Goal: Task Accomplishment & Management: Manage account settings

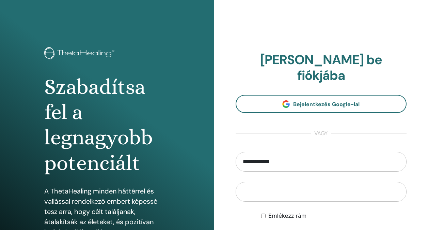
type input "**********"
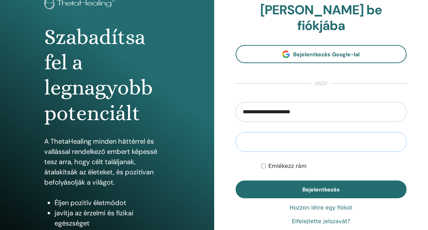
scroll to position [68, 0]
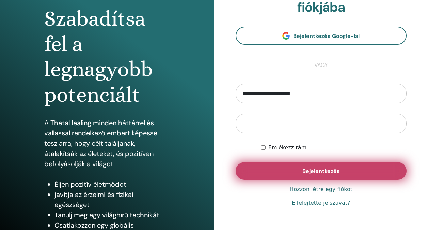
click at [319, 167] on span "Bejelentkezés" at bounding box center [321, 170] width 37 height 7
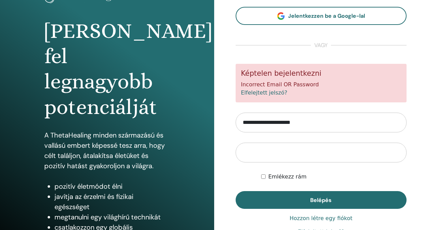
scroll to position [68, 0]
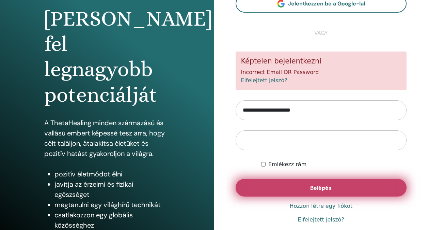
click at [298, 186] on button "Belépés" at bounding box center [321, 188] width 171 height 18
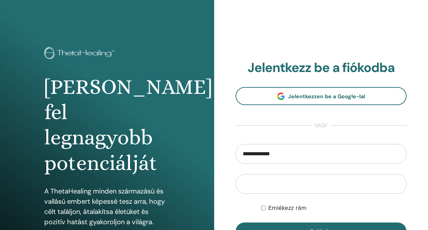
type input "**********"
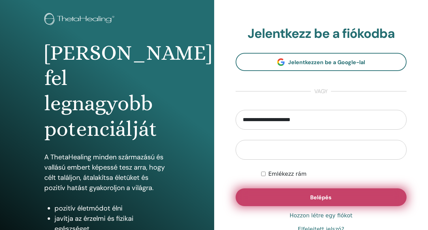
click at [320, 196] on span "Belépés" at bounding box center [320, 197] width 21 height 7
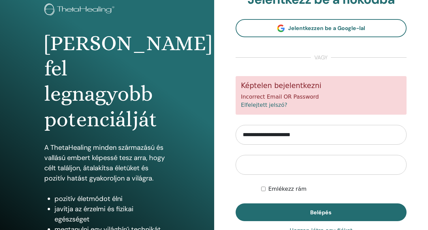
scroll to position [97, 0]
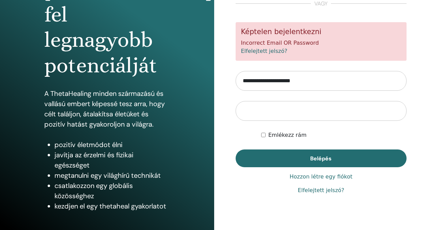
click at [312, 190] on link "Elfelejtett jelszó?" at bounding box center [321, 190] width 46 height 8
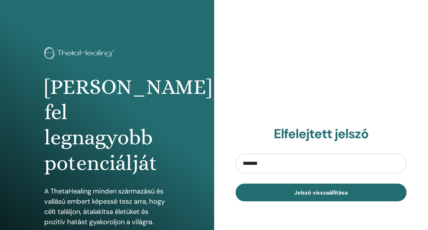
click at [328, 92] on div "Elfelejtett jelszó ******* Jelszó visszaállítása" at bounding box center [321, 163] width 214 height 327
click at [289, 168] on input "*******" at bounding box center [321, 163] width 171 height 20
type input "**********"
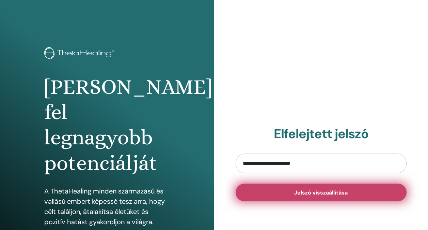
click at [306, 192] on span "Jelszó visszaállítása" at bounding box center [320, 192] width 53 height 7
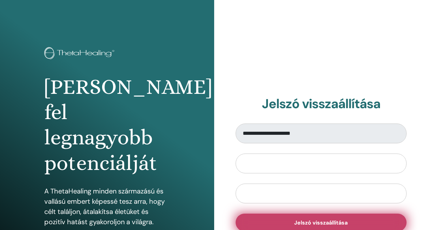
click at [295, 217] on button "Jelszó visszaállítása" at bounding box center [321, 222] width 171 height 18
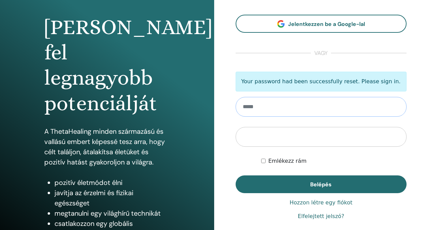
scroll to position [68, 0]
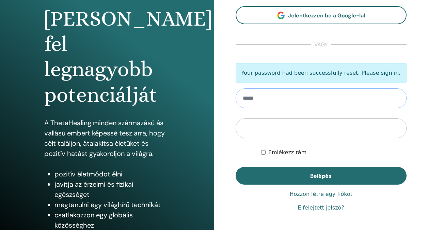
type input "**********"
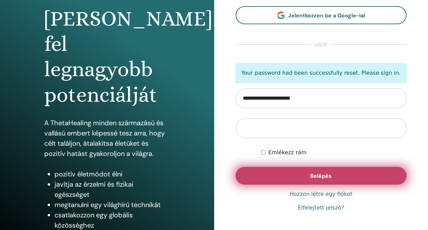
click at [327, 173] on span "Belépés" at bounding box center [320, 175] width 21 height 7
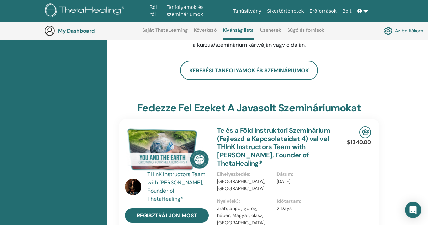
scroll to position [52, 0]
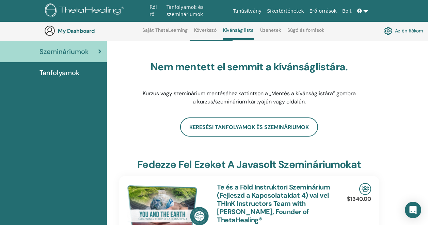
click at [78, 52] on span "Szemináriumok" at bounding box center [64, 51] width 49 height 10
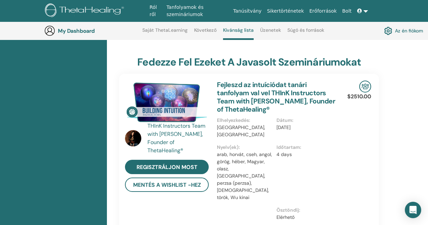
scroll to position [188, 0]
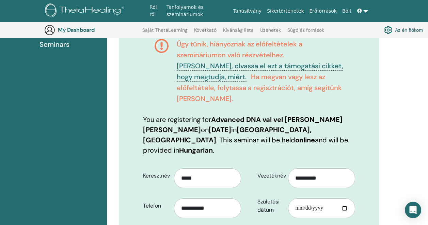
scroll to position [153, 0]
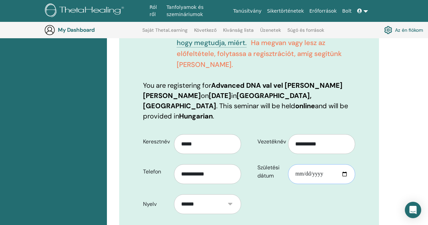
click at [298, 164] on input "Születési dátum" at bounding box center [321, 174] width 67 height 20
click at [331, 164] on input "Születési dátum" at bounding box center [321, 174] width 67 height 20
click at [327, 164] on input "Születési dátum" at bounding box center [321, 174] width 67 height 20
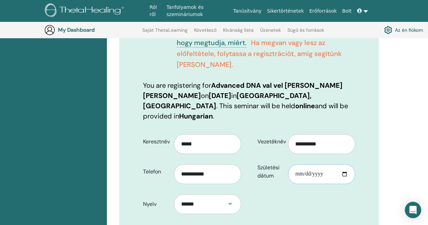
click at [327, 164] on input "Születési dátum" at bounding box center [321, 174] width 67 height 20
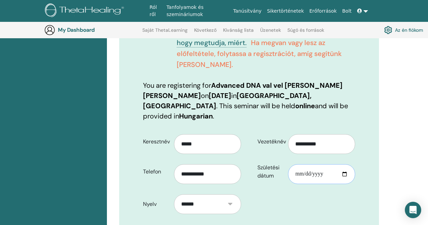
click at [327, 164] on input "Születési dátum" at bounding box center [321, 174] width 67 height 20
click at [321, 164] on input "Születési dátum" at bounding box center [321, 174] width 67 height 20
drag, startPoint x: 321, startPoint y: 151, endPoint x: 291, endPoint y: 153, distance: 29.7
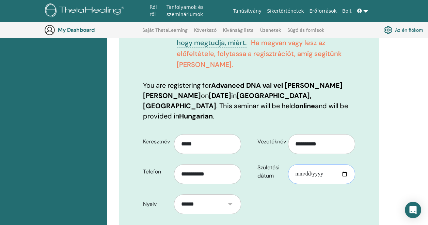
click at [291, 164] on input "Születési dátum" at bounding box center [321, 174] width 67 height 20
drag, startPoint x: 295, startPoint y: 150, endPoint x: 308, endPoint y: 148, distance: 13.8
click at [311, 164] on input "Születési dátum" at bounding box center [321, 174] width 67 height 20
drag, startPoint x: 294, startPoint y: 149, endPoint x: 307, endPoint y: 150, distance: 12.3
click at [307, 164] on input "Születési dátum" at bounding box center [321, 174] width 67 height 20
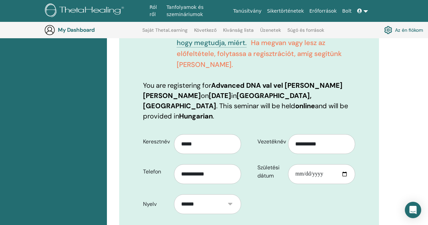
drag, startPoint x: 297, startPoint y: 150, endPoint x: 320, endPoint y: 149, distance: 22.9
click at [320, 164] on input "Születési dátum" at bounding box center [321, 174] width 67 height 20
type input "**********"
click at [344, 164] on input "Születési dátum" at bounding box center [321, 174] width 67 height 20
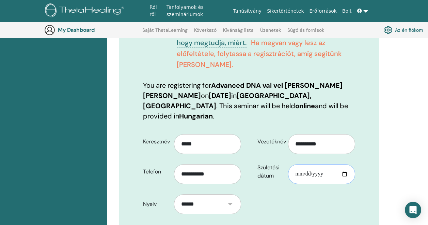
type input "**********"
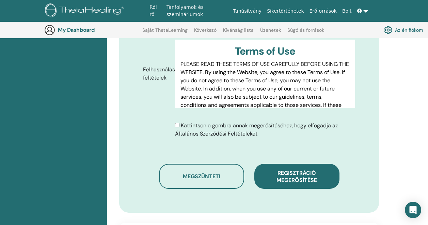
scroll to position [459, 0]
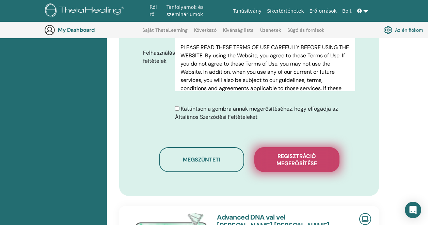
click at [292, 152] on span "Regisztráció megerősítése" at bounding box center [297, 159] width 68 height 14
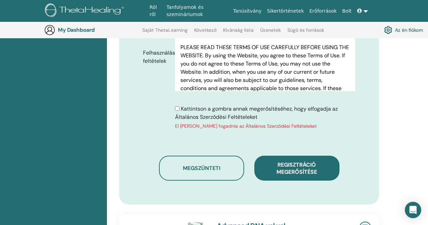
click at [192, 11] on link "Tanfolyamok és szemináriumok" at bounding box center [197, 11] width 67 height 20
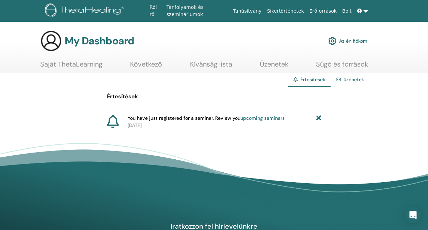
click at [90, 65] on link "Saját ThetaLearning" at bounding box center [71, 66] width 62 height 13
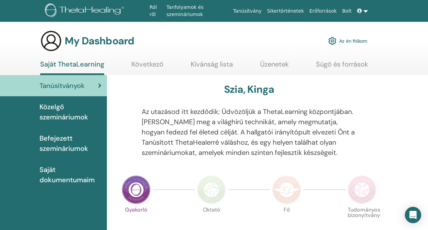
click at [72, 112] on span "Közelgő szemináriumok" at bounding box center [71, 112] width 62 height 20
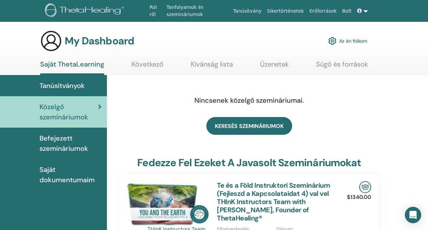
click at [152, 64] on link "Következő" at bounding box center [148, 66] width 32 height 13
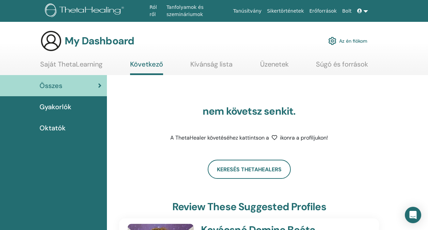
click at [210, 62] on link "Kívánság lista" at bounding box center [211, 66] width 42 height 13
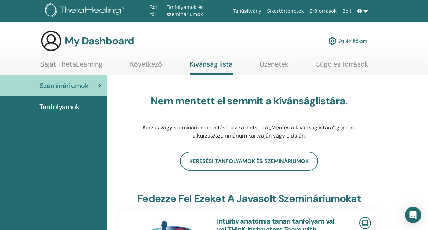
click at [343, 41] on link "Az én fiókom" at bounding box center [347, 40] width 39 height 15
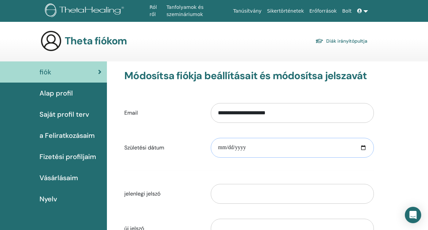
click at [364, 146] on input "date" at bounding box center [292, 148] width 163 height 20
click at [225, 147] on input "**********" at bounding box center [292, 148] width 163 height 20
type input "**********"
click at [183, 164] on form "**********" at bounding box center [249, 188] width 250 height 180
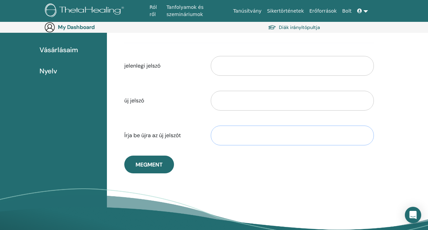
scroll to position [147, 0]
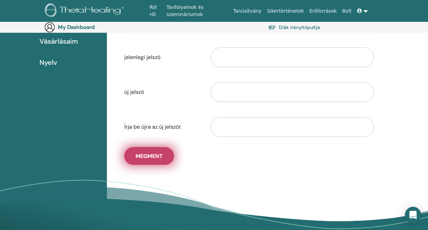
click at [164, 160] on button "Megment" at bounding box center [149, 156] width 50 height 18
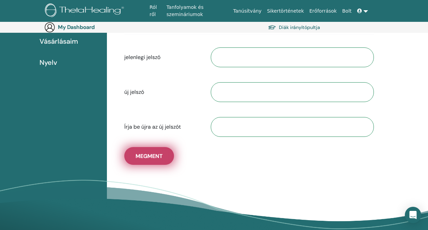
click at [156, 156] on span "Megment" at bounding box center [149, 155] width 27 height 7
click at [152, 156] on span "Megment" at bounding box center [149, 155] width 27 height 7
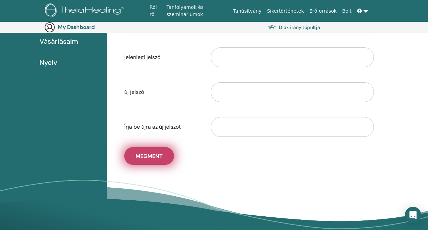
click at [152, 156] on span "Megment" at bounding box center [149, 155] width 27 height 7
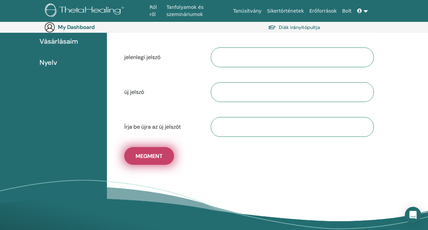
click at [152, 156] on span "Megment" at bounding box center [149, 155] width 27 height 7
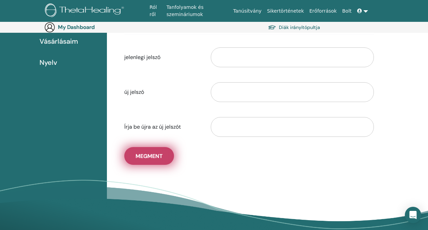
click at [152, 156] on span "Megment" at bounding box center [149, 155] width 27 height 7
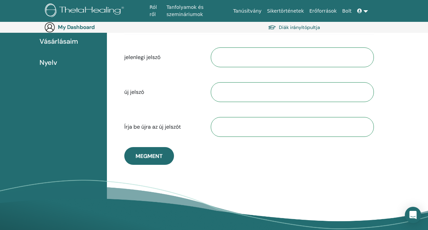
click at [211, 173] on div "**********" at bounding box center [267, 86] width 321 height 323
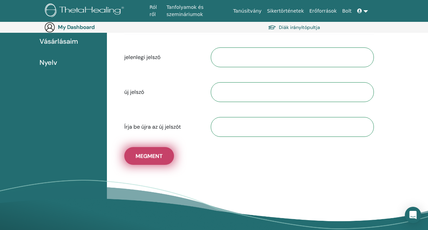
click at [141, 159] on span "Megment" at bounding box center [149, 155] width 27 height 7
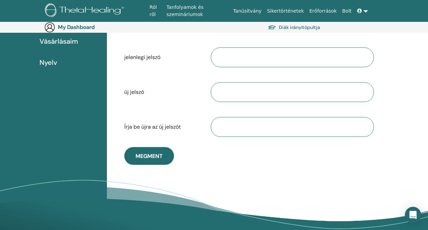
click at [196, 154] on div "**********" at bounding box center [249, 48] width 260 height 231
click at [194, 148] on div "**********" at bounding box center [249, 48] width 260 height 231
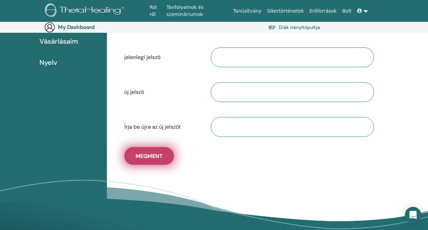
click at [146, 161] on button "Megment" at bounding box center [149, 156] width 50 height 18
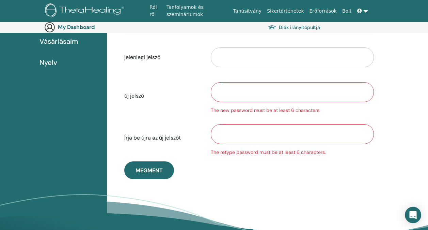
click at [220, 166] on div "**********" at bounding box center [249, 56] width 260 height 246
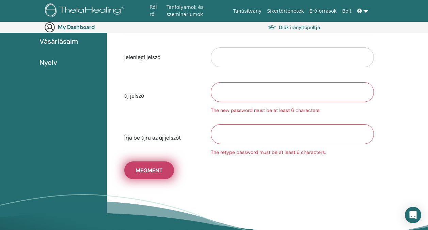
click at [153, 165] on button "Megment" at bounding box center [149, 170] width 50 height 18
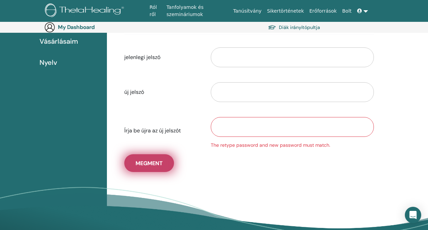
click at [153, 165] on span "Megment" at bounding box center [149, 162] width 27 height 7
click at [153, 164] on span "Megment" at bounding box center [149, 162] width 27 height 7
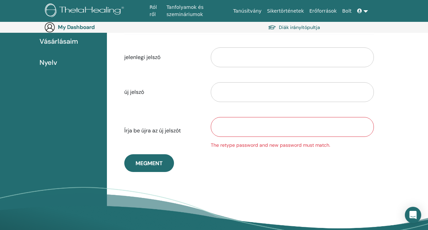
click at [304, 167] on div "**********" at bounding box center [249, 52] width 260 height 239
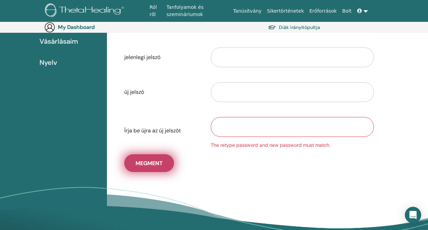
click at [144, 166] on span "Megment" at bounding box center [149, 162] width 27 height 7
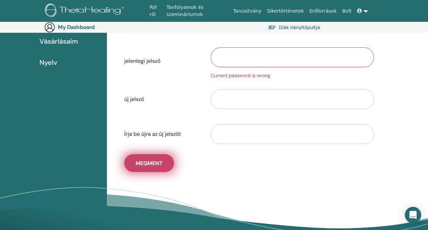
click at [144, 164] on span "Megment" at bounding box center [149, 162] width 27 height 7
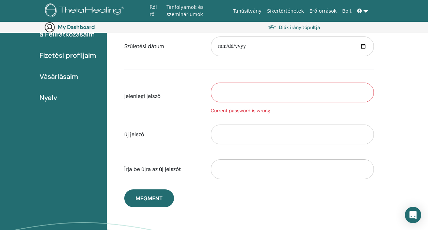
scroll to position [113, 0]
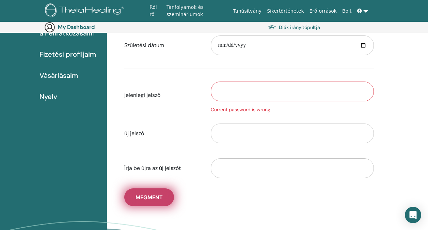
click at [154, 200] on span "Megment" at bounding box center [149, 197] width 27 height 7
click at [133, 194] on button "Megment" at bounding box center [149, 197] width 50 height 18
click at [143, 198] on span "Megment" at bounding box center [149, 197] width 27 height 7
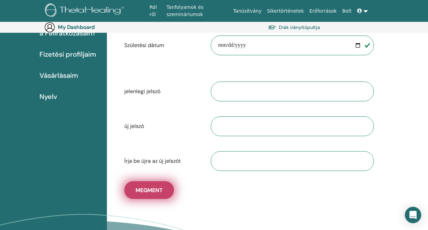
click at [147, 190] on span "Megment" at bounding box center [149, 189] width 27 height 7
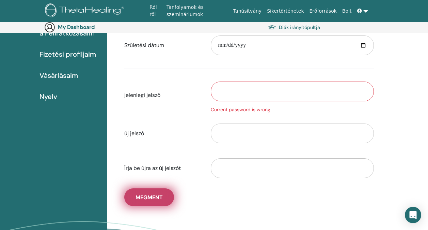
click at [144, 200] on span "Megment" at bounding box center [149, 197] width 27 height 7
click at [155, 194] on span "Megment" at bounding box center [149, 197] width 27 height 7
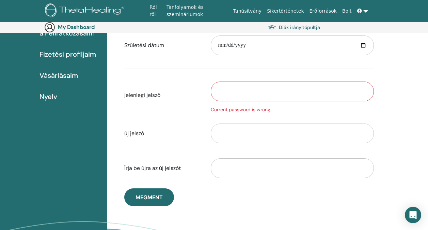
scroll to position [79, 0]
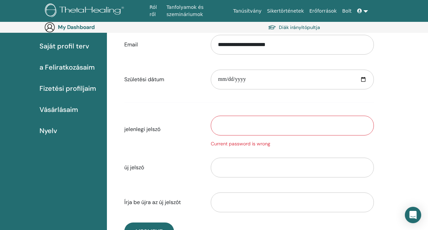
click at [85, 69] on span "a Feliratkozásaim" at bounding box center [67, 67] width 55 height 10
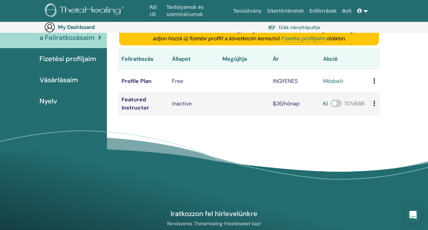
scroll to position [113, 0]
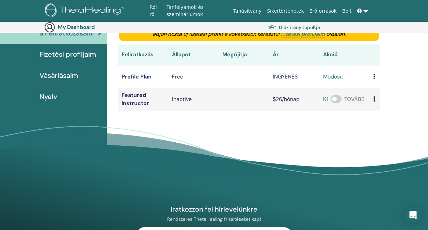
click at [54, 93] on span "Nyelv" at bounding box center [49, 96] width 18 height 10
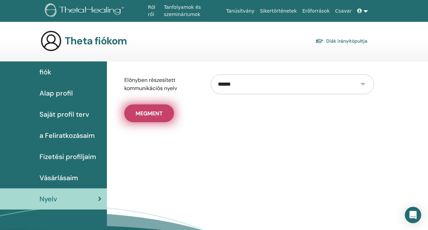
click at [152, 111] on span "Megment" at bounding box center [149, 113] width 27 height 7
click at [151, 112] on span "Megment" at bounding box center [149, 113] width 27 height 7
click at [150, 112] on span "Megment" at bounding box center [149, 113] width 27 height 7
click at [149, 112] on span "Megment" at bounding box center [149, 113] width 27 height 7
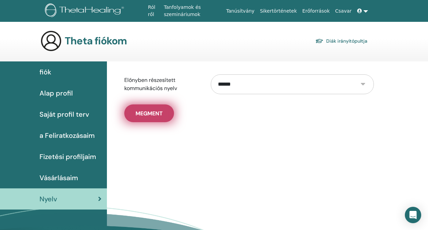
click at [149, 112] on span "Megment" at bounding box center [149, 113] width 27 height 7
click at [137, 112] on span "Megment" at bounding box center [149, 113] width 27 height 7
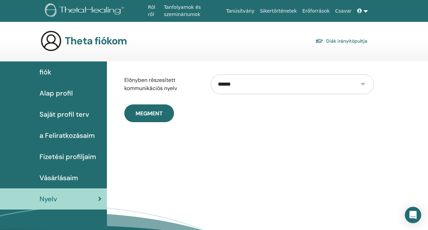
click at [137, 112] on span "Megment" at bounding box center [149, 113] width 27 height 7
click at [180, 11] on link "Tanfolyamok és szemináriumok" at bounding box center [192, 11] width 62 height 20
click at [64, 132] on span "a Feliratkozásaim" at bounding box center [67, 135] width 55 height 10
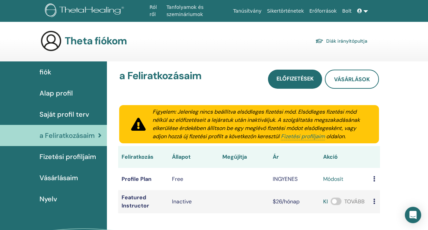
click at [45, 72] on span "fiók" at bounding box center [46, 72] width 12 height 10
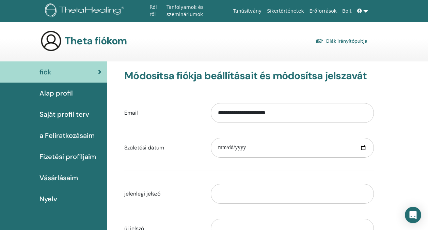
click at [332, 37] on link "Diák irányítópultja" at bounding box center [342, 41] width 52 height 10
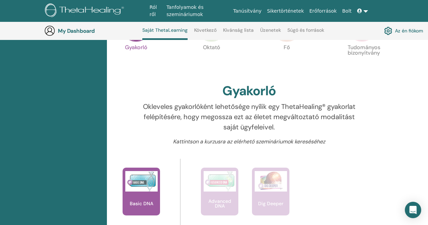
scroll to position [188, 0]
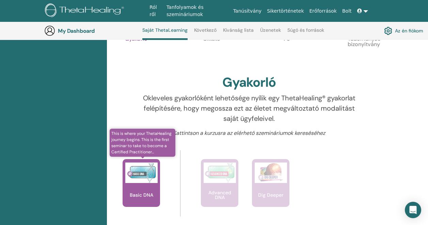
click at [148, 176] on img at bounding box center [141, 172] width 32 height 20
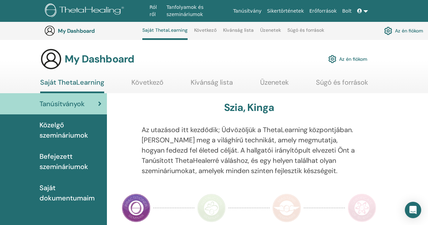
scroll to position [187, 0]
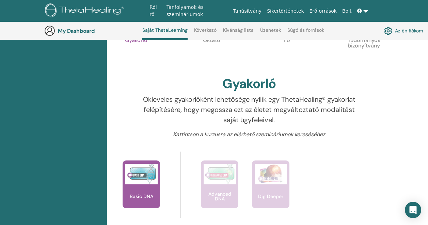
click at [50, 33] on img at bounding box center [49, 30] width 11 height 11
click at [410, 28] on link "Az én fiókom" at bounding box center [403, 31] width 39 height 12
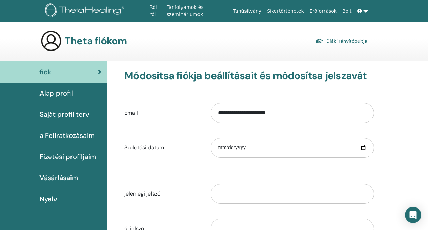
click at [70, 114] on span "Saját profil terv" at bounding box center [65, 114] width 50 height 10
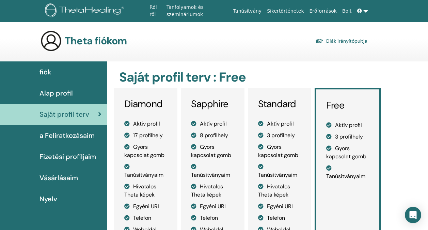
click at [74, 134] on span "a Feliratkozásaim" at bounding box center [67, 135] width 55 height 10
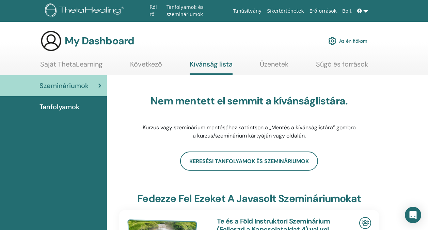
click at [360, 9] on icon at bounding box center [359, 11] width 5 height 5
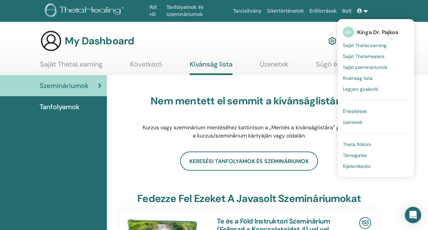
click at [358, 142] on span "Theta fiókom" at bounding box center [357, 144] width 28 height 6
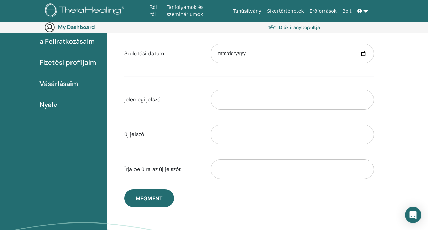
scroll to position [113, 0]
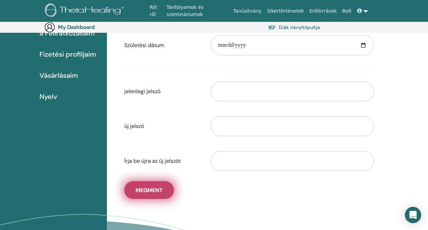
click at [148, 192] on span "Megment" at bounding box center [149, 189] width 27 height 7
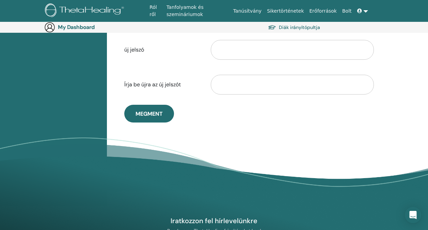
scroll to position [194, 0]
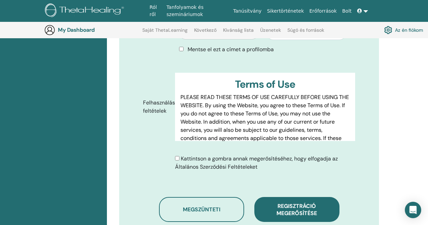
scroll to position [425, 0]
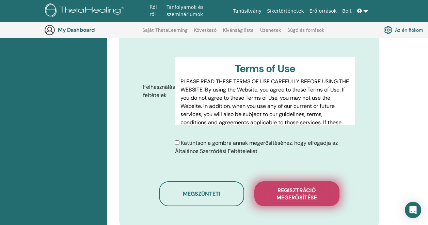
click at [291, 186] on span "Regisztráció megerősítése" at bounding box center [297, 193] width 68 height 14
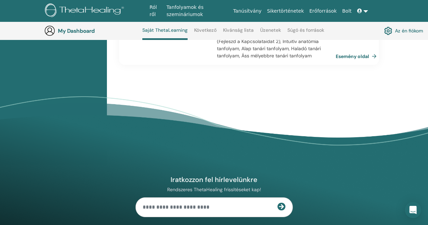
scroll to position [934, 0]
